Goal: Transaction & Acquisition: Complete application form

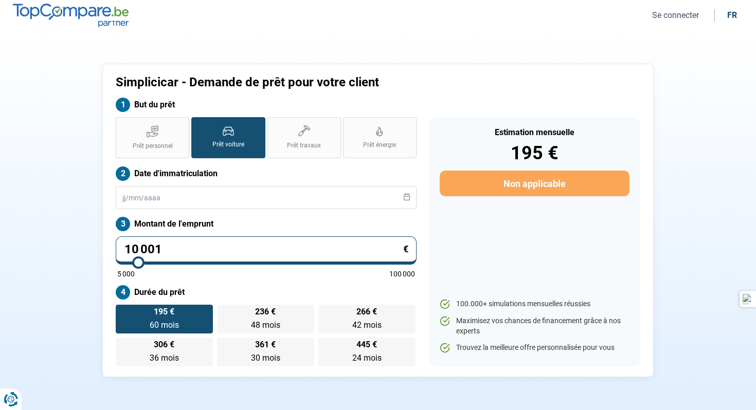
click at [682, 17] on button "Se connecter" at bounding box center [675, 15] width 53 height 11
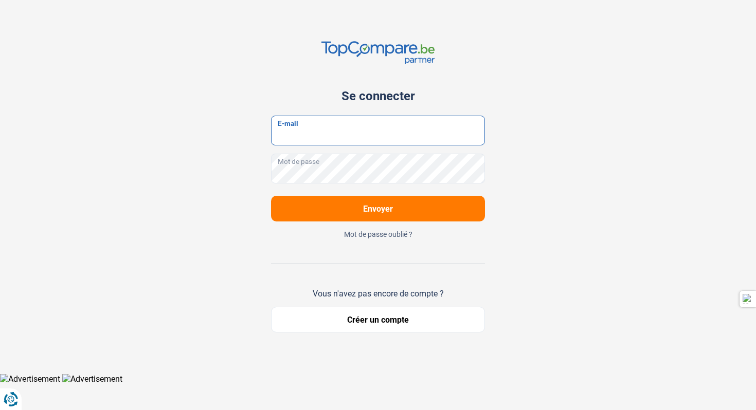
click at [329, 136] on input "E-mail" at bounding box center [378, 131] width 214 height 30
type input "[EMAIL_ADDRESS][DOMAIN_NAME]"
click at [414, 206] on button "Envoyer" at bounding box center [378, 209] width 214 height 26
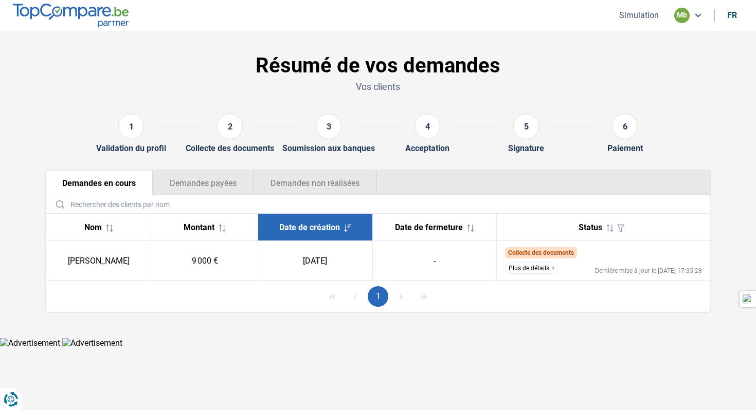
click at [118, 17] on img at bounding box center [71, 15] width 116 height 23
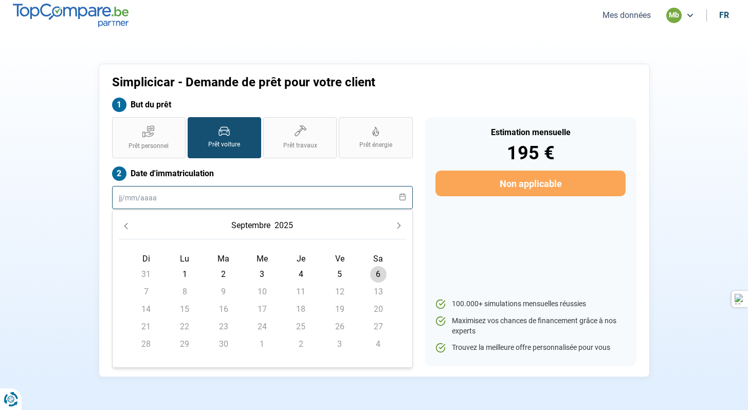
click at [201, 197] on input "text" at bounding box center [262, 197] width 301 height 23
type input "01052011"
click at [293, 220] on button "2025" at bounding box center [284, 226] width 23 height 19
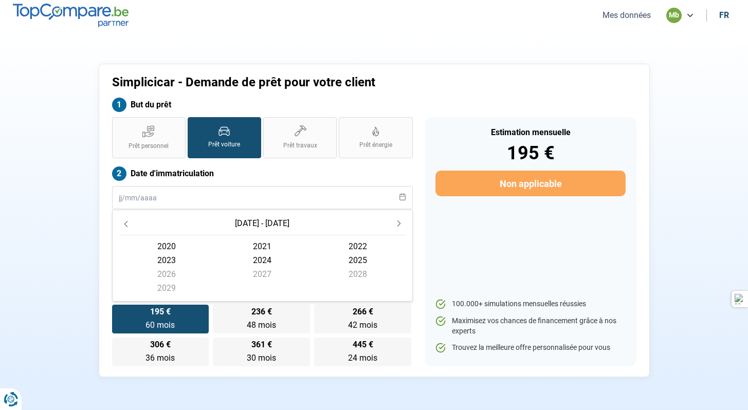
click at [129, 222] on icon "Previous Decade" at bounding box center [125, 224] width 7 height 7
click at [268, 244] on span "2011" at bounding box center [262, 247] width 96 height 14
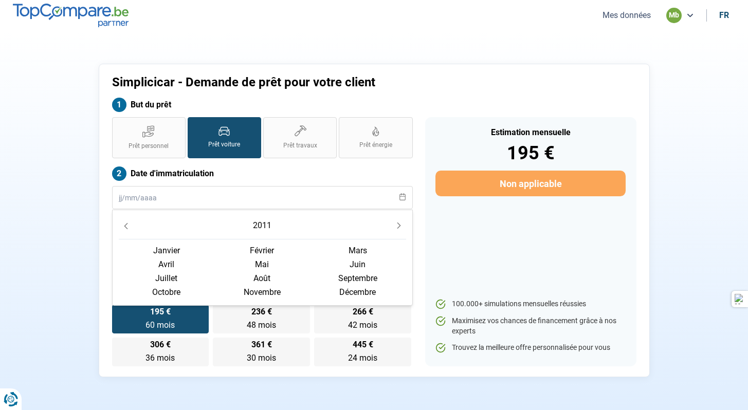
click at [265, 263] on span "mai" at bounding box center [262, 265] width 96 height 14
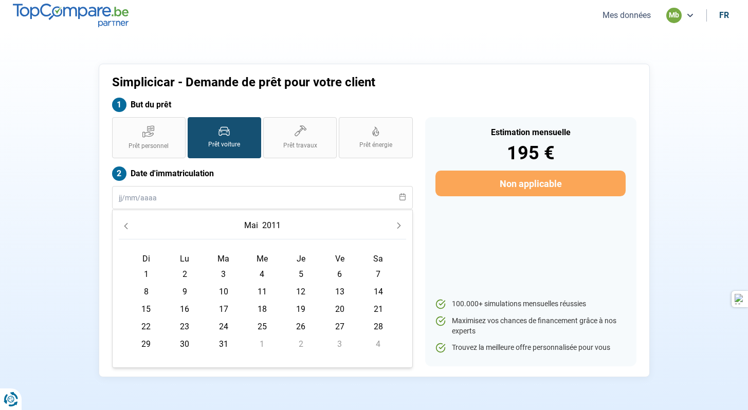
click at [266, 276] on span "4" at bounding box center [262, 274] width 16 height 16
type input "[DATE]"
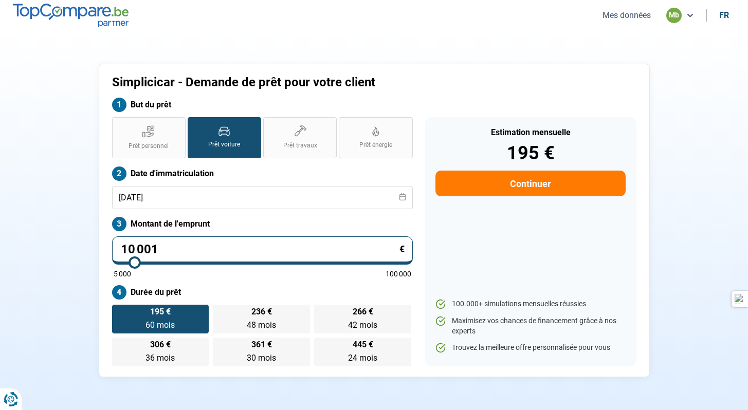
click at [331, 247] on input "10 001" at bounding box center [262, 251] width 301 height 28
type input "1 000"
type input "5000"
type input "100"
type input "5000"
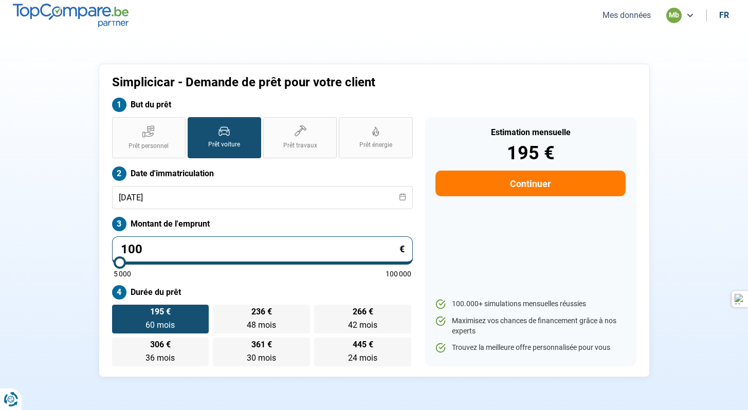
type input "10"
type input "5000"
type input "1"
type input "5000"
type input "12"
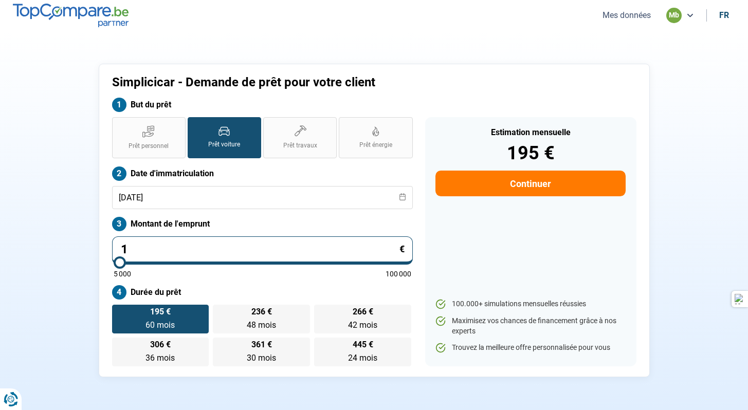
type input "5000"
type input "124"
type input "5000"
type input "1 249"
type input "5000"
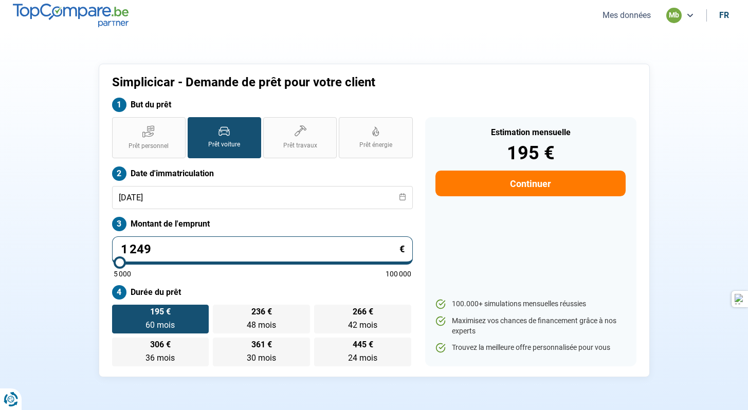
type input "12 499"
type input "12500"
type input "12 499"
type input "12500"
click at [564, 263] on div "Estimation mensuelle 243 € Continuer 100.000+ simulations mensuelles réussies M…" at bounding box center [530, 241] width 211 height 249
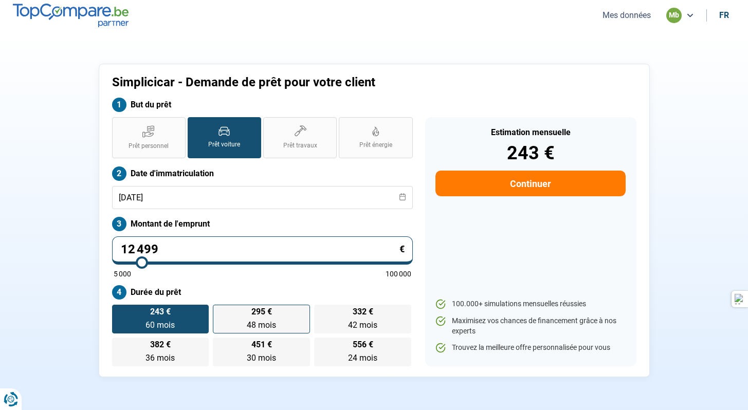
click at [253, 308] on span "295 €" at bounding box center [261, 312] width 21 height 8
click at [220, 308] on input "295 € 48 mois 48 mois" at bounding box center [216, 308] width 7 height 7
radio input "true"
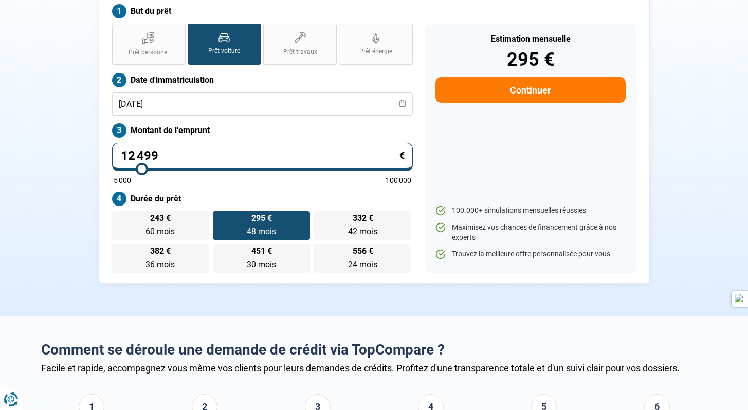
scroll to position [111, 0]
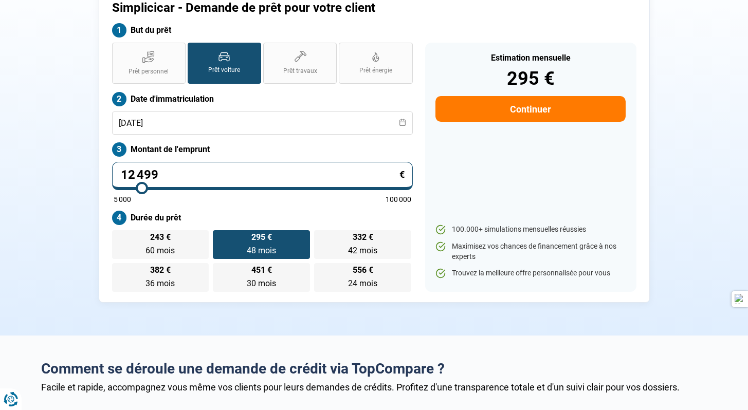
click at [525, 111] on button "Continuer" at bounding box center [531, 109] width 190 height 26
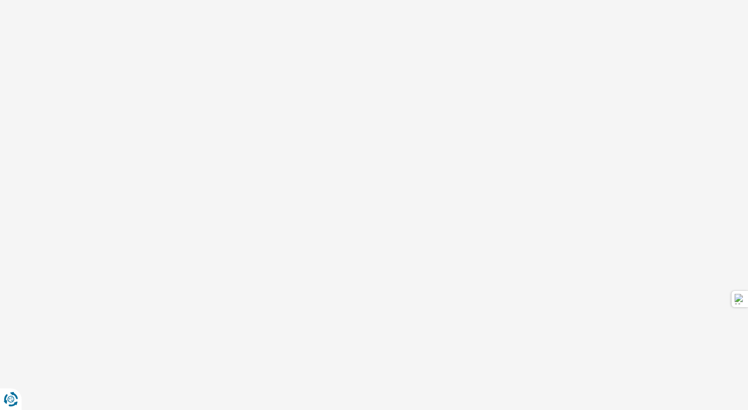
scroll to position [1, 0]
select select "32"
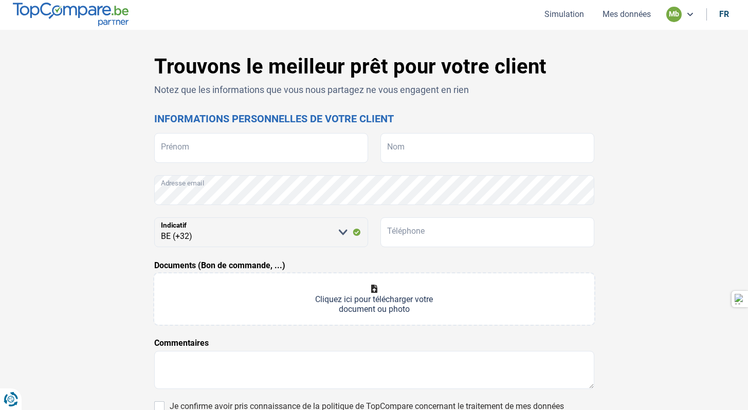
scroll to position [0, 0]
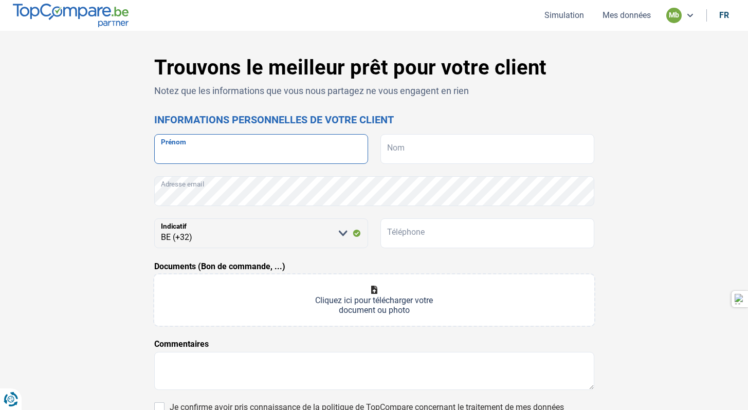
click at [291, 161] on input "Prénom" at bounding box center [261, 149] width 214 height 30
type input "Appolinaire"
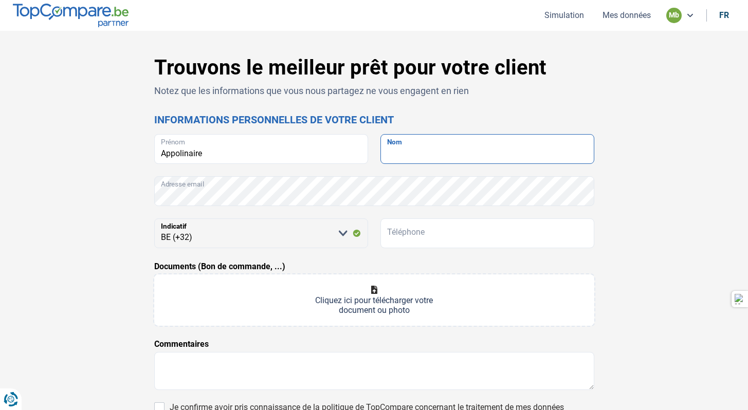
click at [479, 138] on input "Nom" at bounding box center [488, 149] width 214 height 30
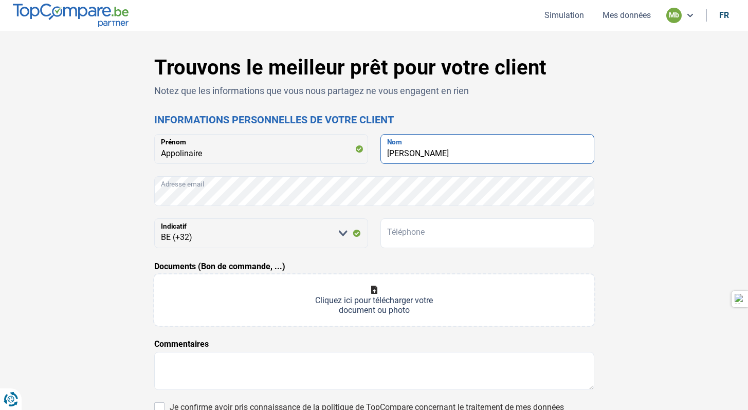
type input "[PERSON_NAME]"
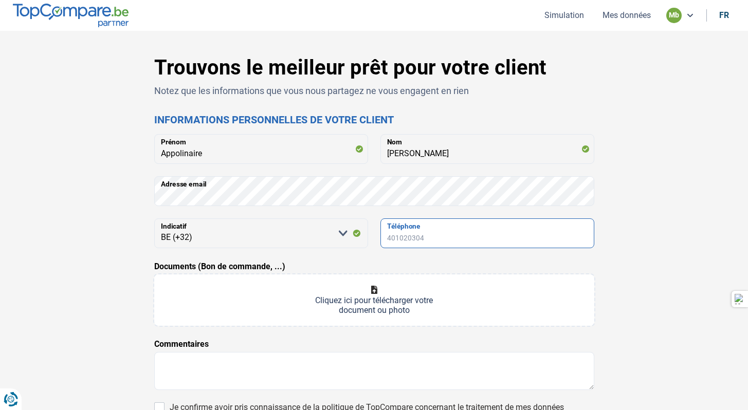
click at [430, 243] on input "Téléphone" at bounding box center [488, 234] width 214 height 30
type input "0486889593"
click at [451, 263] on div "Documents (Bon de commande, ...) Cliquez ici pour télécharger votre document ou…" at bounding box center [374, 293] width 440 height 65
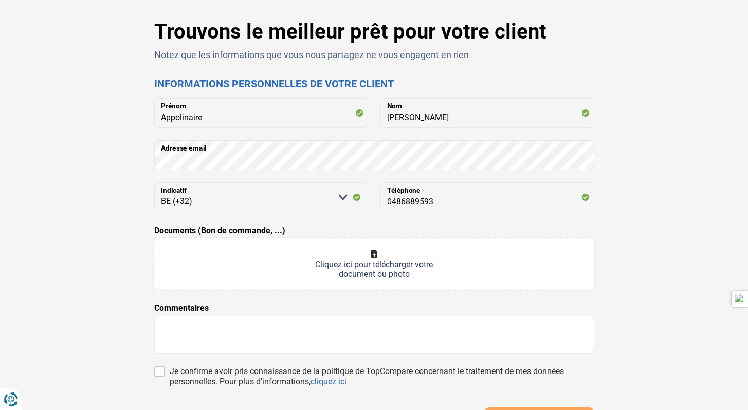
scroll to position [53, 0]
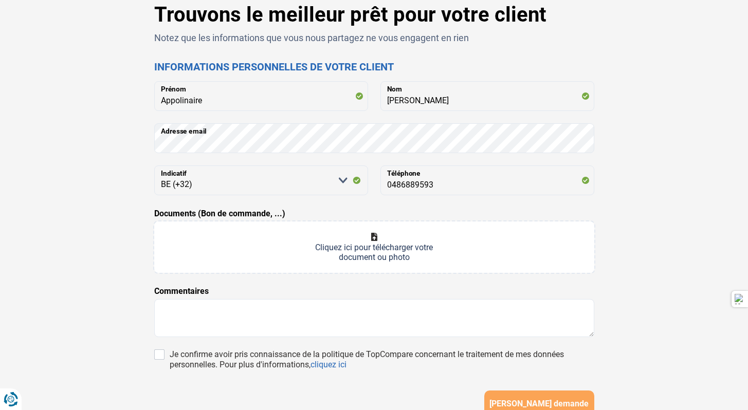
click at [387, 250] on input "Documents (Bon de commande, ...)" at bounding box center [374, 247] width 440 height 51
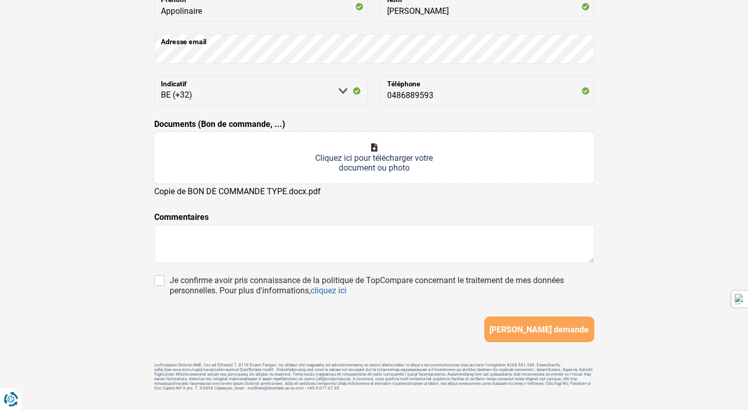
scroll to position [167, 0]
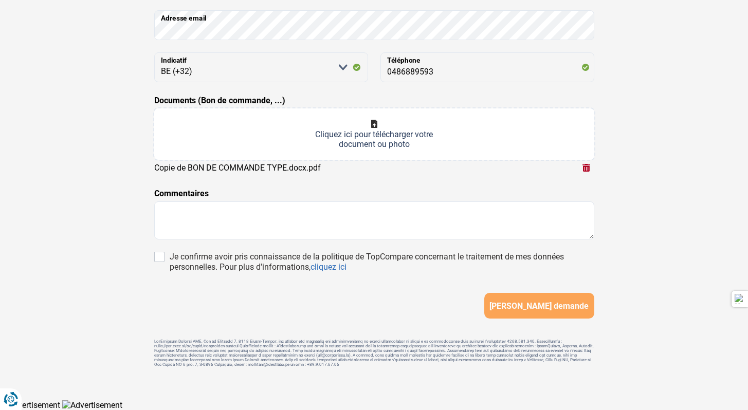
click at [394, 149] on input "Documents (Bon de commande, ...)" at bounding box center [374, 134] width 440 height 51
type input "C:\fakepath\07e96006cdf6326705791169ea01c2ad0003662e.pdf"
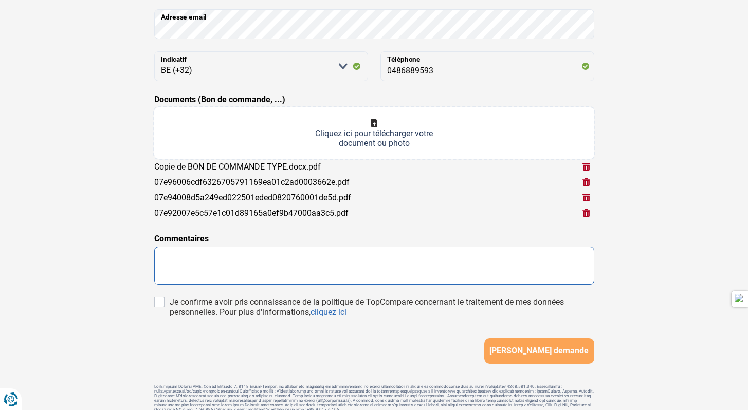
click at [449, 254] on textarea at bounding box center [374, 266] width 440 height 38
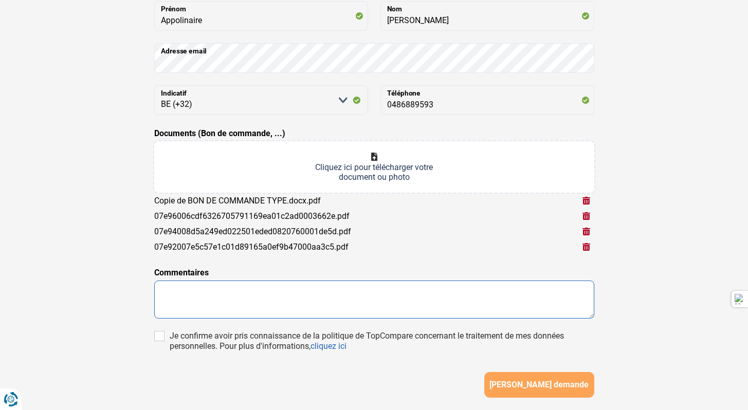
scroll to position [148, 0]
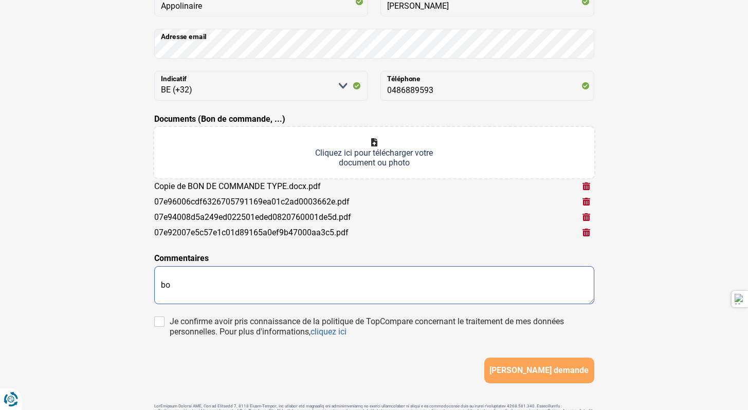
type textarea "b"
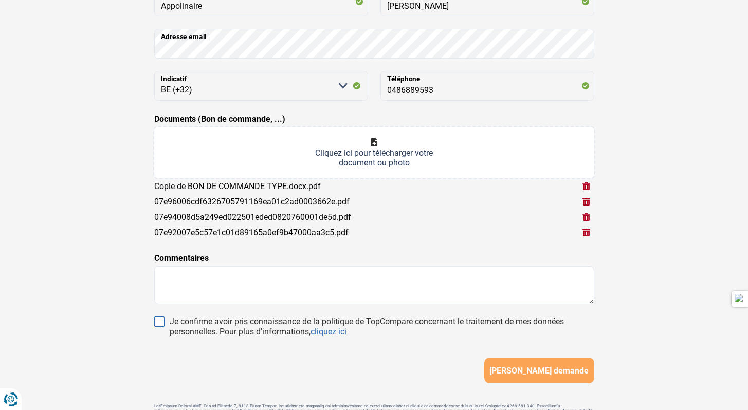
click at [157, 325] on input "Je confirme avoir pris connaissance de la politique de TopCompare concernant le…" at bounding box center [159, 322] width 10 height 10
checkbox input "true"
click at [128, 303] on div "Trouvons le meilleur prêt pour votre client Notez que les informations que vous…" at bounding box center [374, 174] width 679 height 532
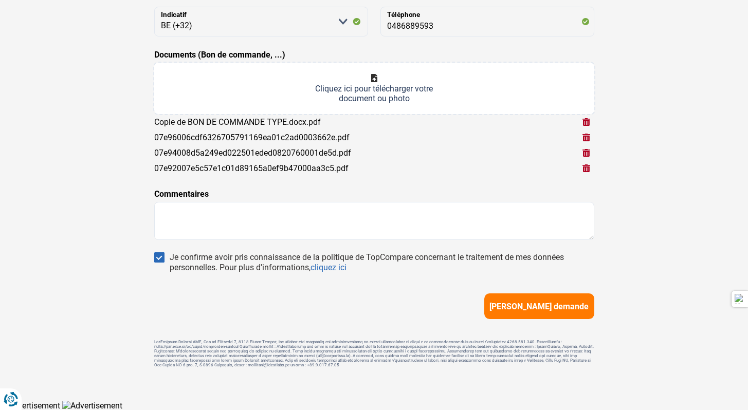
scroll to position [213, 0]
click at [553, 303] on span "[PERSON_NAME] demande" at bounding box center [539, 306] width 99 height 10
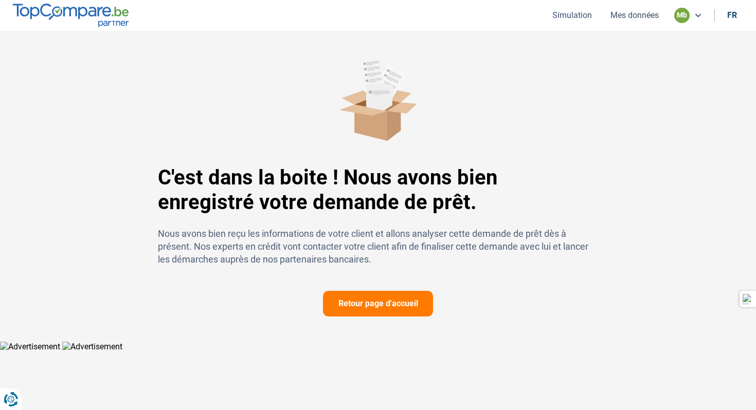
click at [419, 299] on button "Retour page d'accueil" at bounding box center [378, 304] width 110 height 26
